Goal: Task Accomplishment & Management: Manage account settings

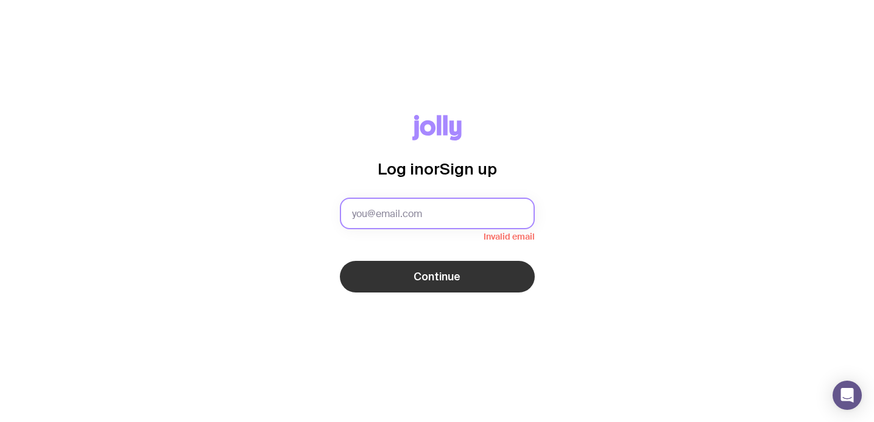
paste input "[EMAIL_ADDRESS][DOMAIN_NAME]"
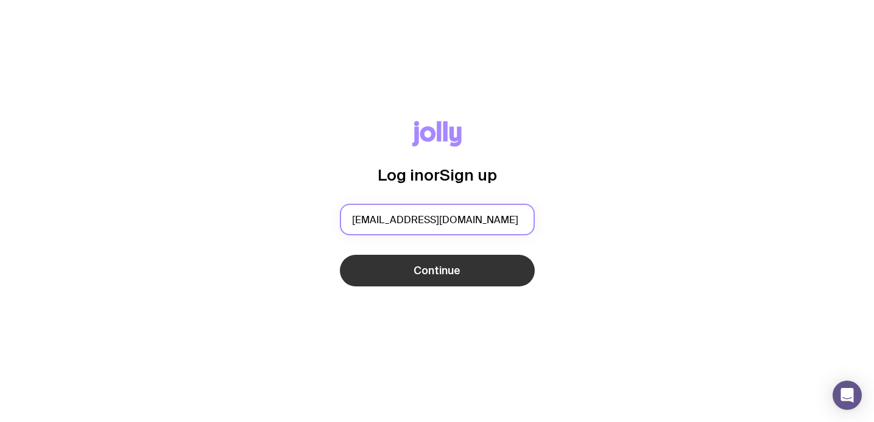
type input "[EMAIL_ADDRESS][DOMAIN_NAME]"
click at [440, 283] on button "Continue" at bounding box center [437, 271] width 195 height 32
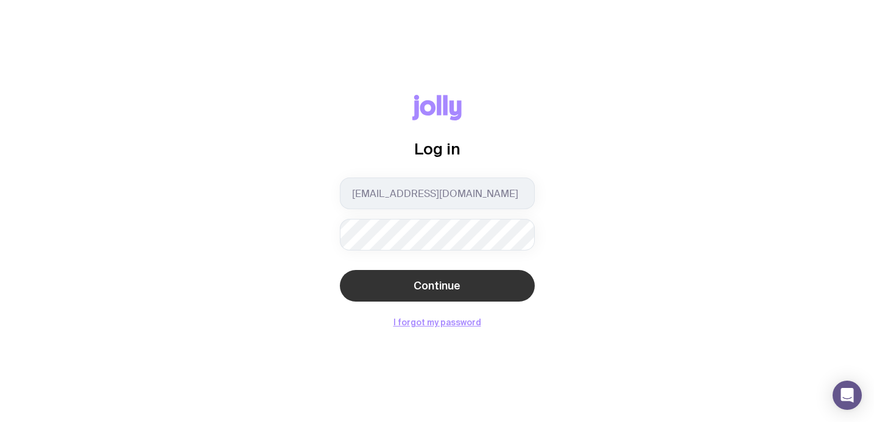
click at [468, 289] on button "Continue" at bounding box center [437, 286] width 195 height 32
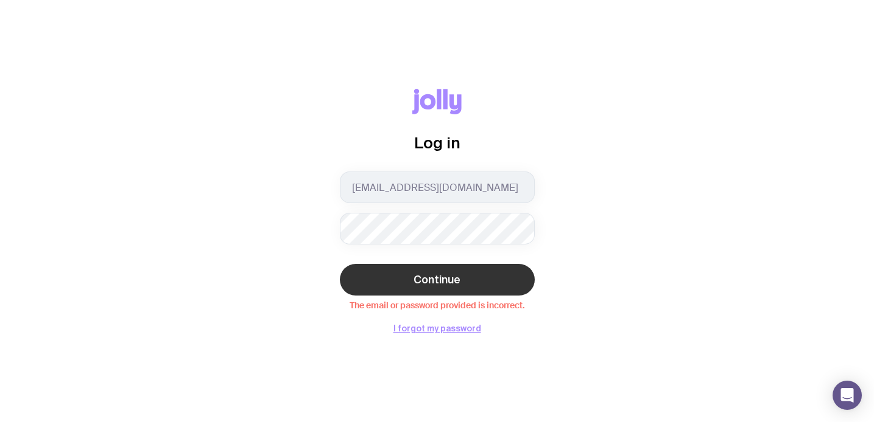
click at [436, 289] on button "Continue" at bounding box center [437, 280] width 195 height 32
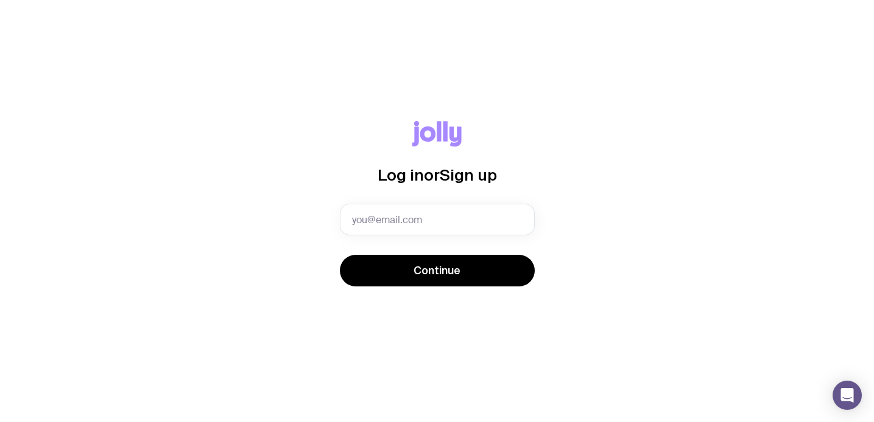
type input "8d!5Gz#KqP2m"
type input "[EMAIL_ADDRESS][DOMAIN_NAME]"
click at [436, 271] on button "Continue" at bounding box center [437, 271] width 195 height 32
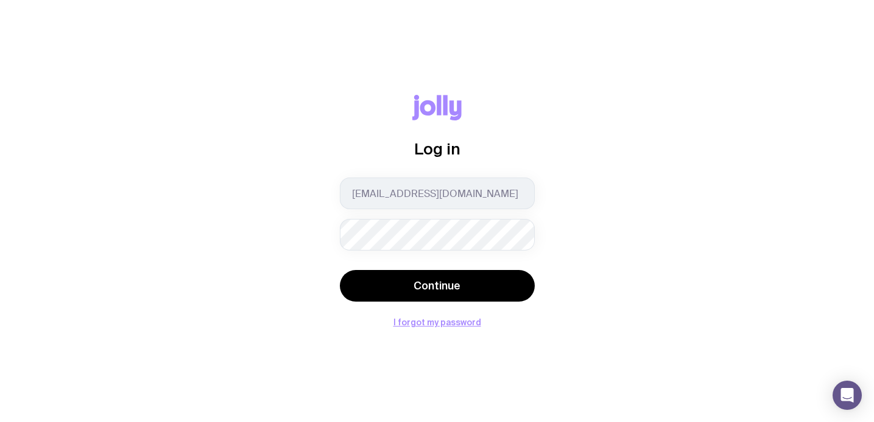
click at [436, 286] on button "Continue" at bounding box center [437, 286] width 195 height 32
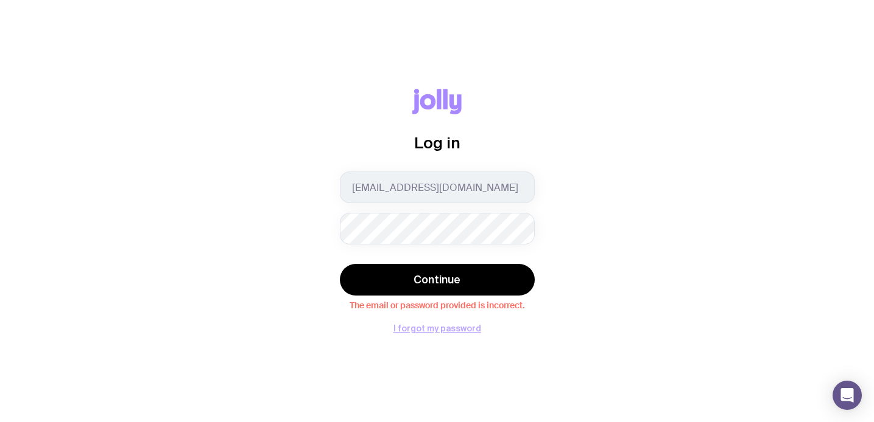
click at [424, 332] on button "I forgot my password" at bounding box center [437, 329] width 88 height 10
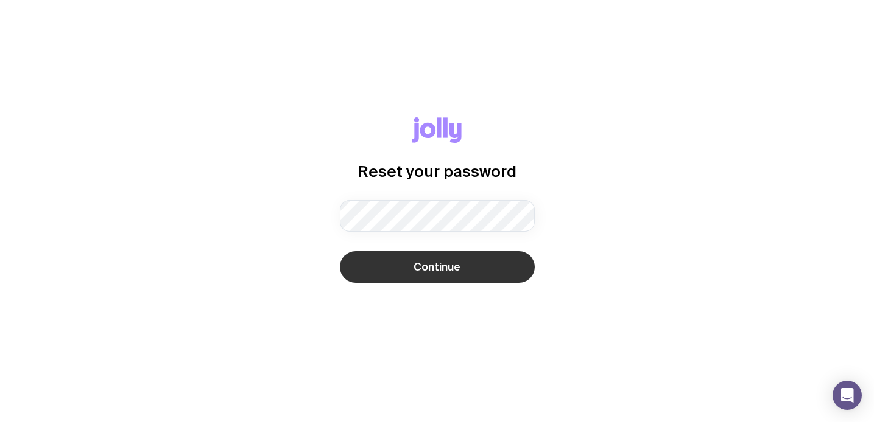
click at [440, 262] on span "Continue" at bounding box center [436, 267] width 47 height 15
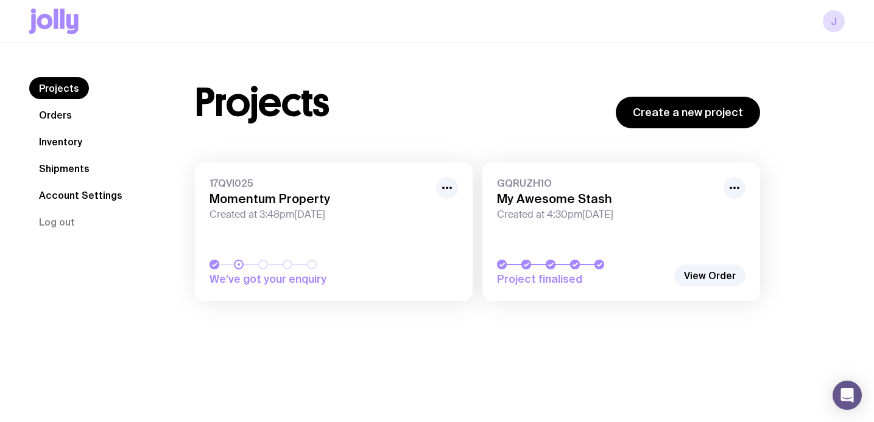
click at [662, 226] on link "GQRUZH1O My Awesome Stash Created at 4:30pm[DATE] Project finalised" at bounding box center [621, 232] width 278 height 139
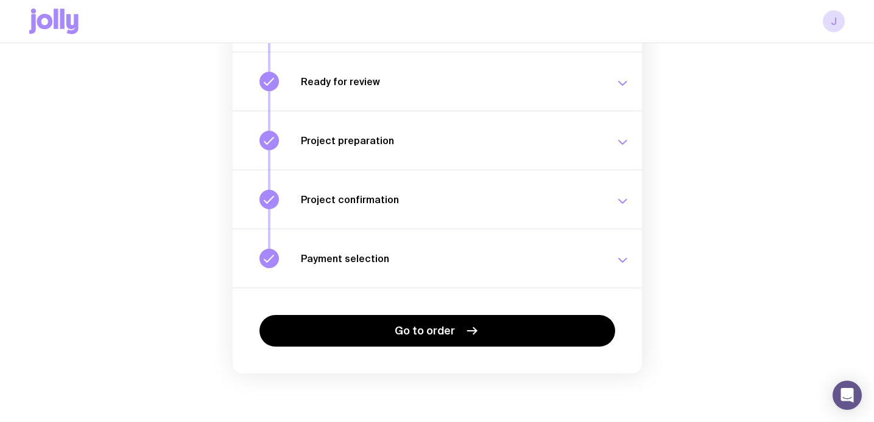
scroll to position [211, 0]
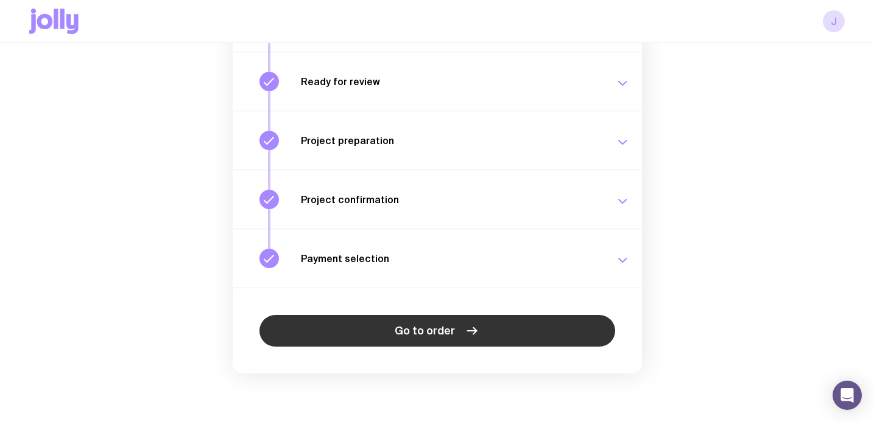
click at [502, 331] on link "Go to order" at bounding box center [437, 331] width 356 height 32
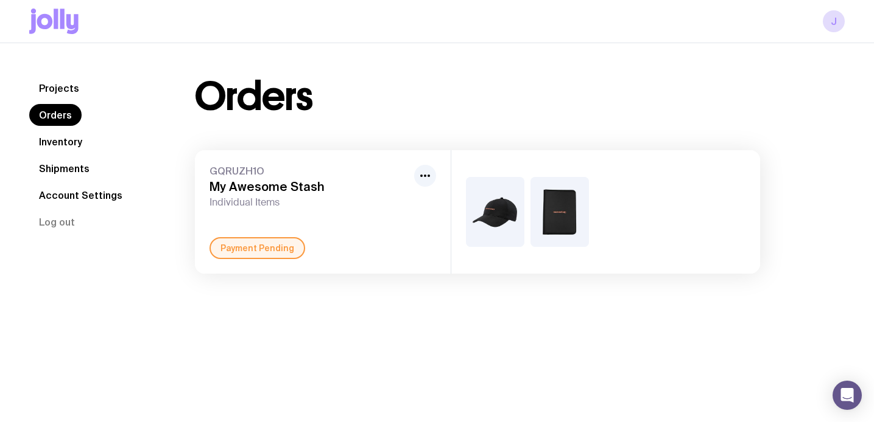
click at [513, 207] on img at bounding box center [495, 212] width 58 height 70
click at [66, 140] on link "Inventory" at bounding box center [60, 142] width 63 height 22
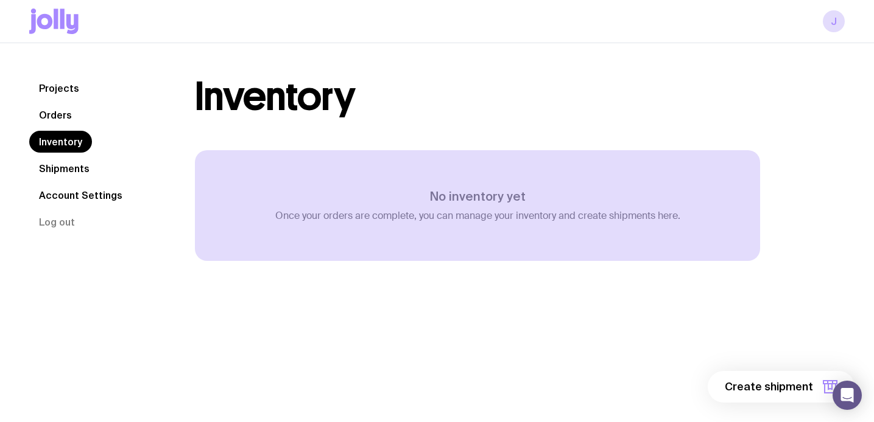
click at [65, 164] on link "Shipments" at bounding box center [64, 169] width 70 height 22
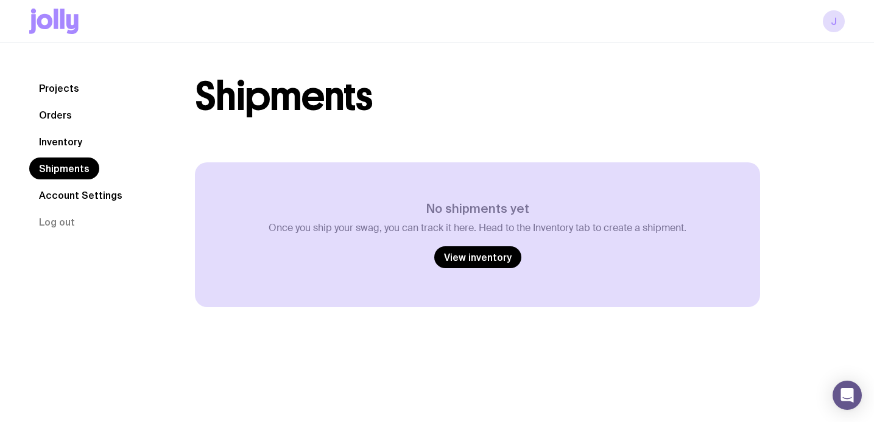
click at [67, 198] on link "Account Settings" at bounding box center [80, 195] width 103 height 22
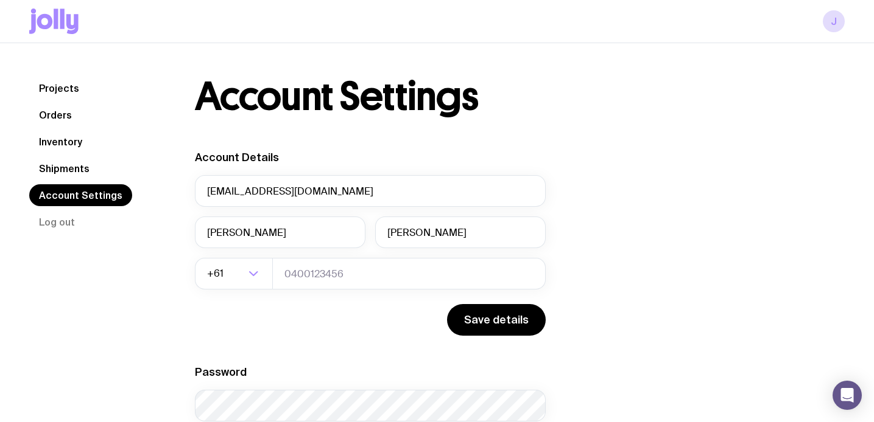
click at [55, 85] on link "Projects" at bounding box center [59, 88] width 60 height 22
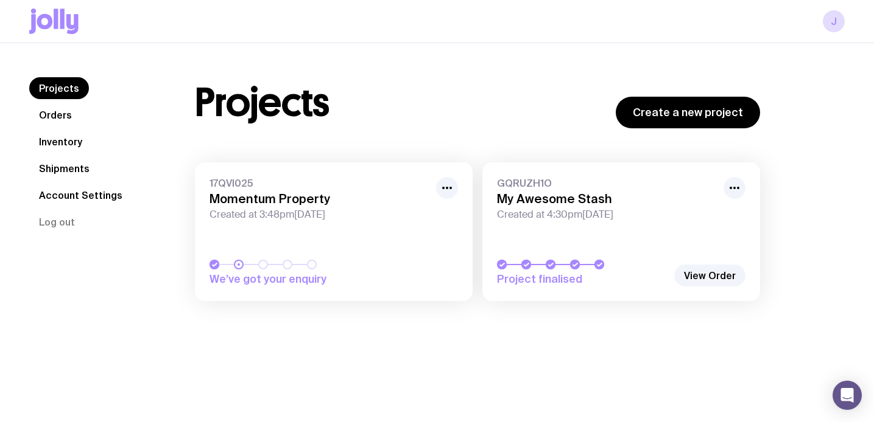
click at [590, 259] on link "GQRUZH1O My Awesome Stash Created at 4:30pm[DATE] Project finalised" at bounding box center [621, 232] width 278 height 139
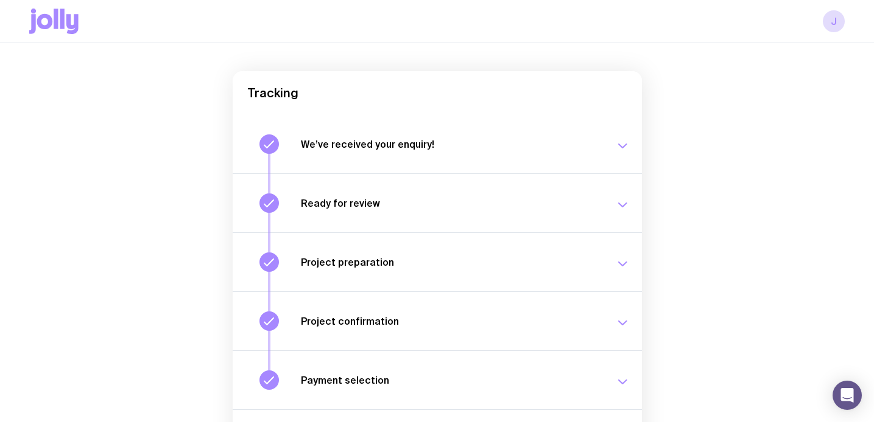
scroll to position [92, 0]
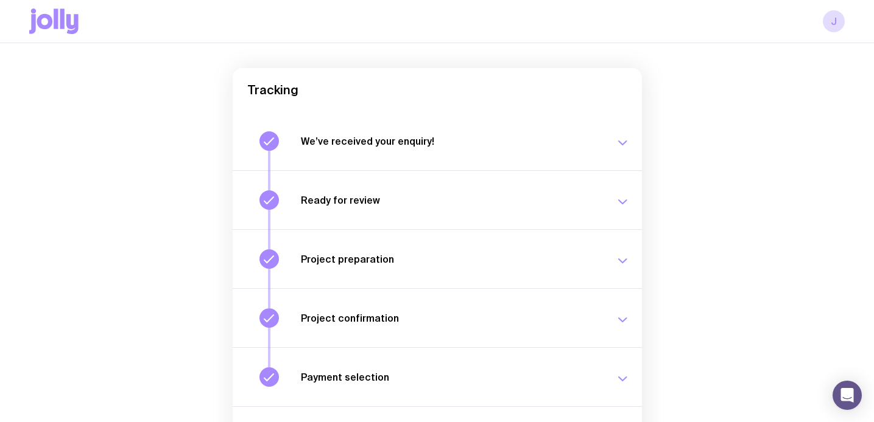
click at [483, 204] on h3 "Ready for review" at bounding box center [451, 200] width 300 height 12
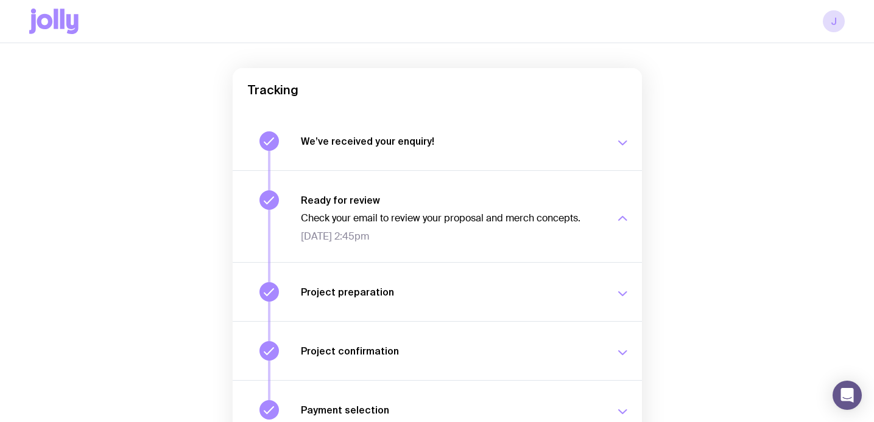
click at [463, 290] on h3 "Project preparation" at bounding box center [451, 292] width 300 height 12
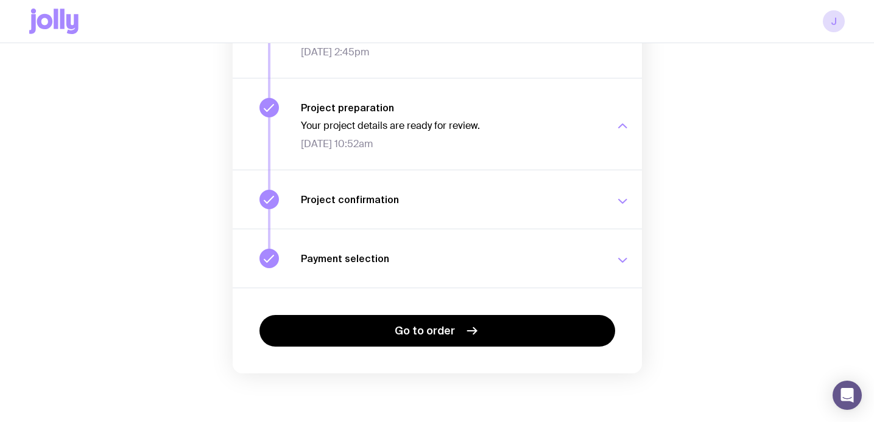
scroll to position [277, 0]
click at [464, 206] on div "Project confirmation Your project details have been confirmed. [DATE] 3:01pm" at bounding box center [465, 199] width 329 height 19
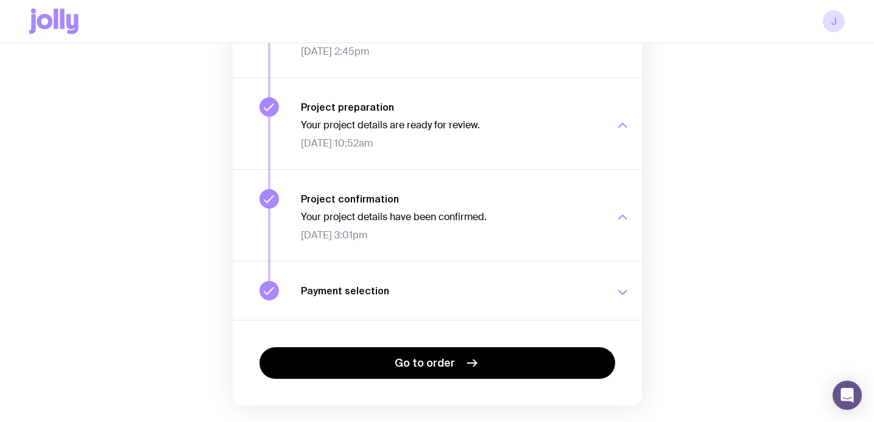
click at [444, 290] on h3 "Payment selection" at bounding box center [451, 291] width 300 height 12
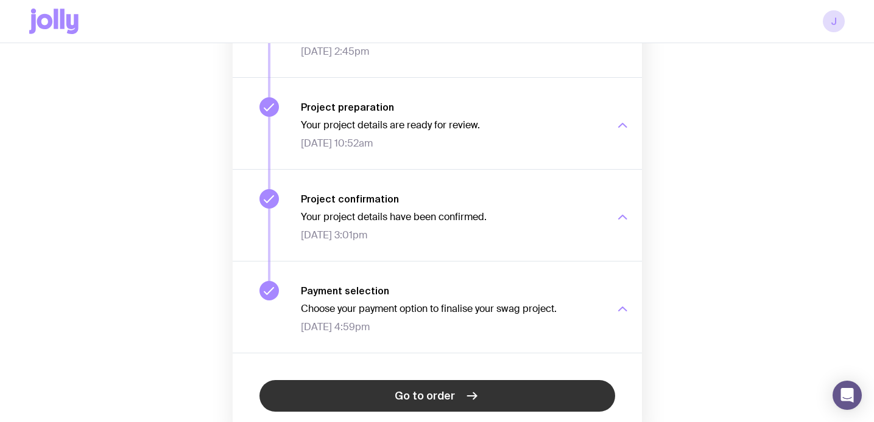
click at [432, 399] on span "Go to order" at bounding box center [424, 396] width 60 height 15
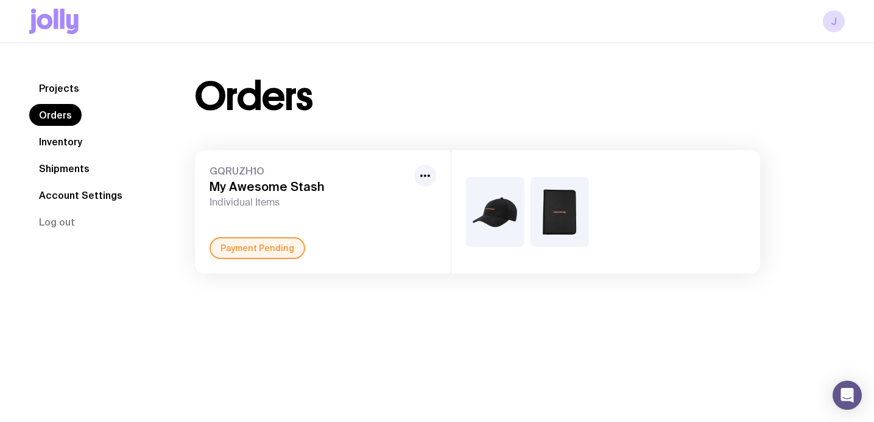
click at [243, 254] on div "Payment Pending" at bounding box center [257, 248] width 96 height 22
click at [412, 173] on div "GQRUZH1O My Awesome Stash Individual Items" at bounding box center [322, 187] width 226 height 44
click at [422, 175] on icon "button" at bounding box center [425, 176] width 15 height 15
click at [375, 247] on div "Payment Pending" at bounding box center [322, 248] width 226 height 22
click at [63, 147] on link "Inventory" at bounding box center [60, 142] width 63 height 22
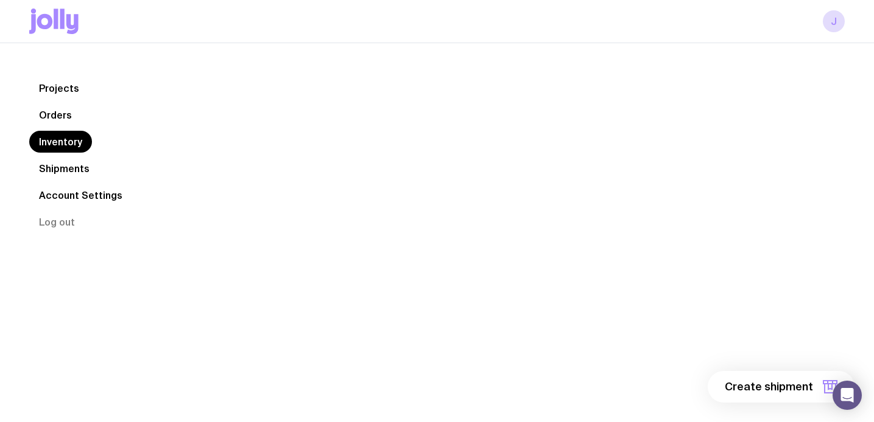
click at [62, 169] on link "Shipments" at bounding box center [64, 169] width 70 height 22
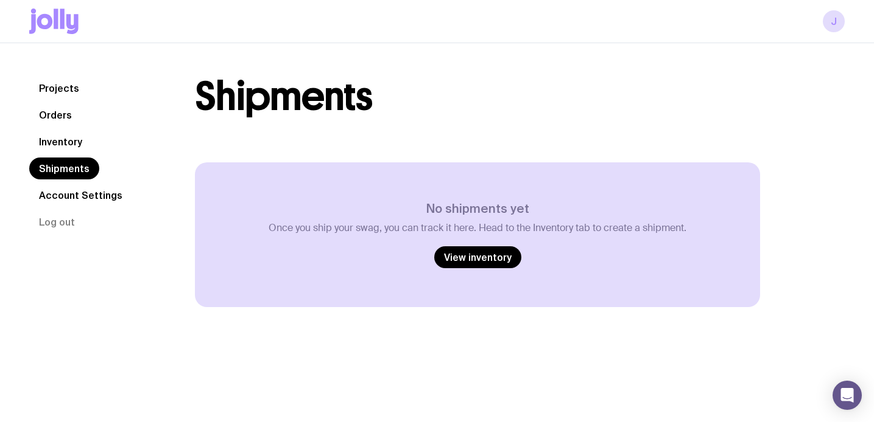
click at [62, 189] on link "Account Settings" at bounding box center [80, 195] width 103 height 22
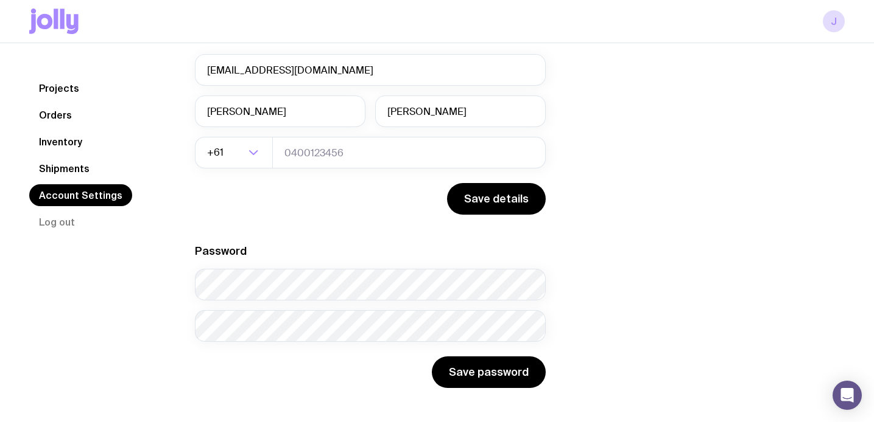
scroll to position [121, 0]
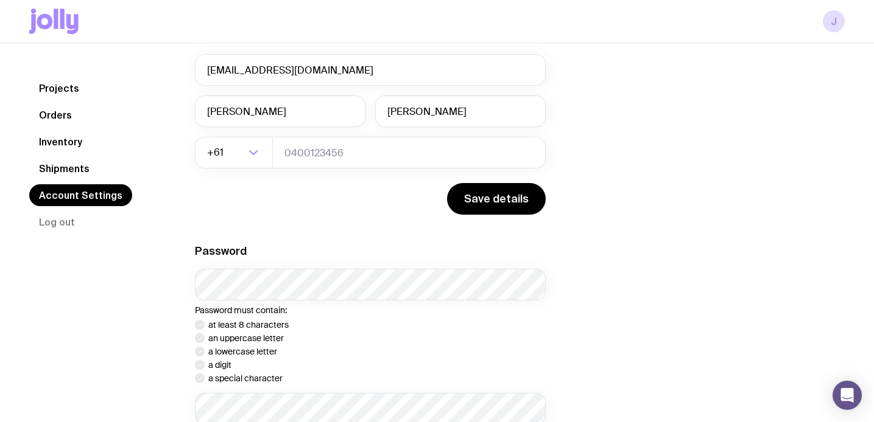
click at [162, 258] on div "Projects Orders Inventory Shipments Account Settings Log out" at bounding box center [97, 199] width 136 height 486
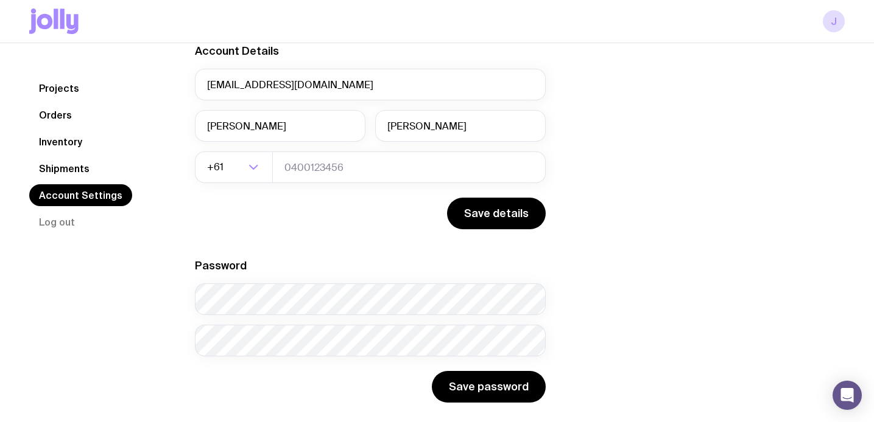
scroll to position [107, 0]
click at [72, 148] on link "Inventory" at bounding box center [60, 142] width 63 height 22
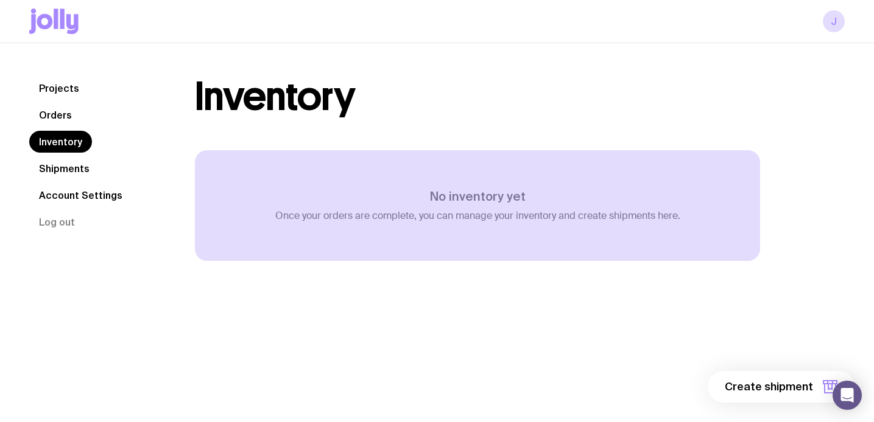
click at [66, 114] on link "Orders" at bounding box center [55, 115] width 52 height 22
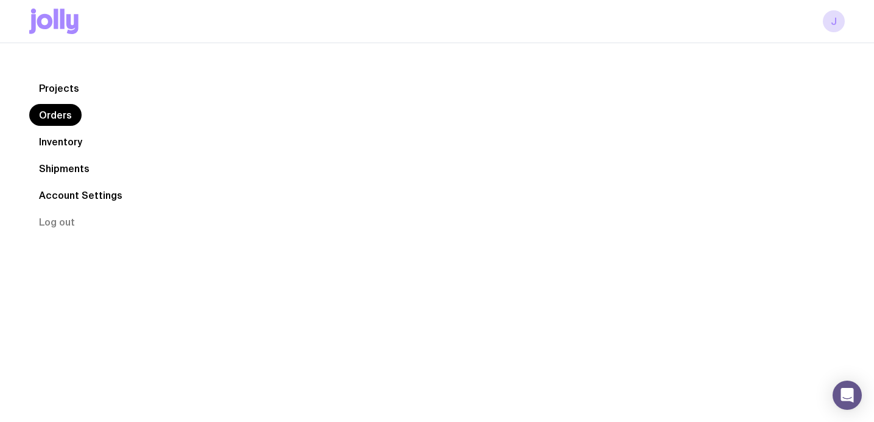
click at [65, 97] on link "Projects" at bounding box center [59, 88] width 60 height 22
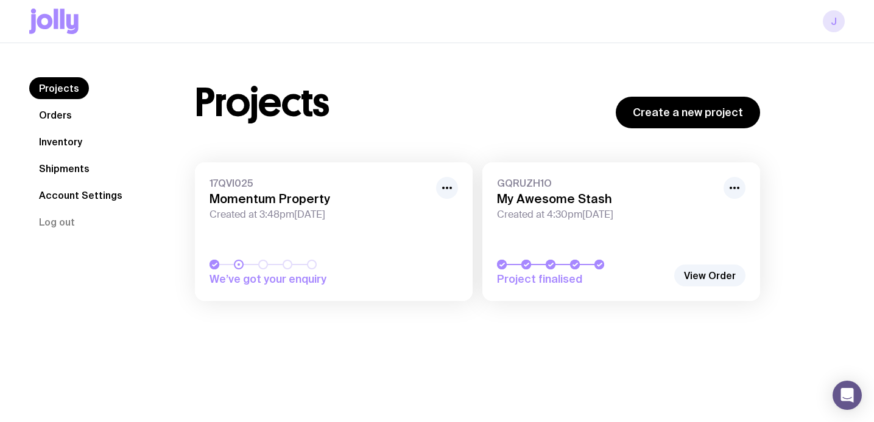
click at [836, 26] on link "J" at bounding box center [833, 21] width 22 height 22
